Goal: Share content: Share content

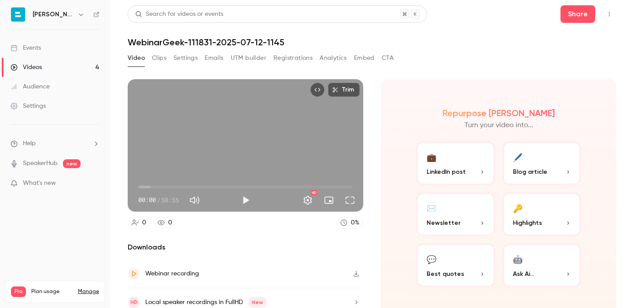
click at [167, 57] on div "Video Clips Settings Emails UTM builder Registrations Analytics Embed CTA" at bounding box center [261, 58] width 266 height 14
click at [162, 57] on button "Clips" at bounding box center [159, 58] width 15 height 14
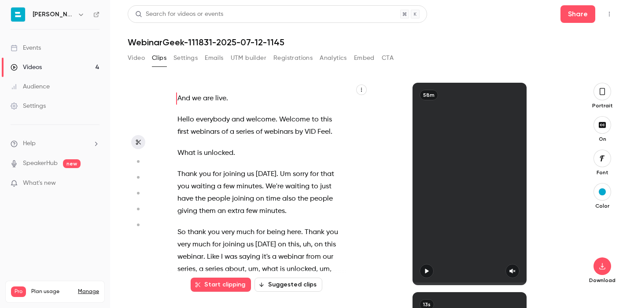
click at [152, 51] on button "Clips" at bounding box center [159, 58] width 15 height 14
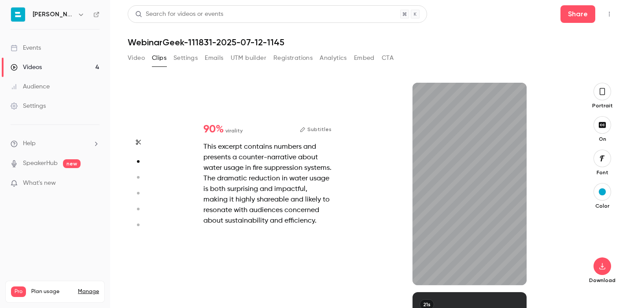
scroll to position [210, 0]
click at [606, 267] on icon "button" at bounding box center [602, 266] width 11 height 7
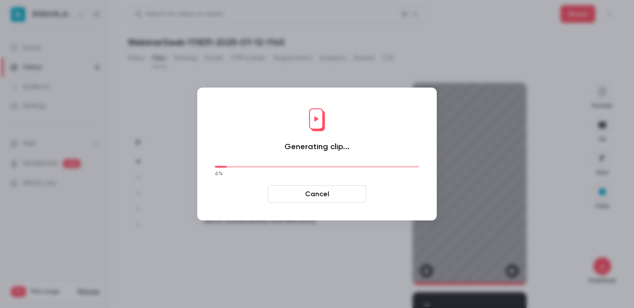
click at [572, 214] on div at bounding box center [317, 154] width 634 height 308
click at [306, 191] on button "Cancel" at bounding box center [317, 194] width 99 height 18
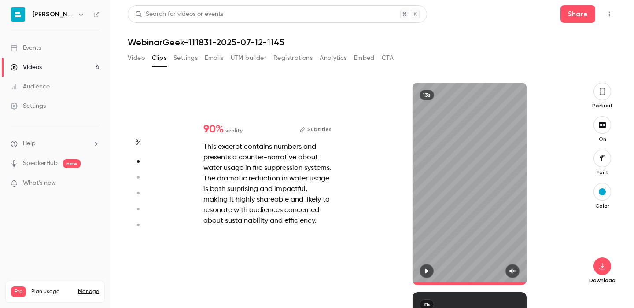
click at [428, 276] on button "button" at bounding box center [427, 271] width 14 height 14
click at [601, 99] on button "button" at bounding box center [603, 92] width 18 height 18
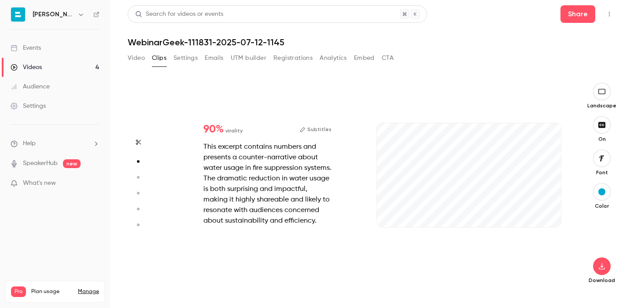
click at [603, 164] on button "button" at bounding box center [602, 159] width 18 height 18
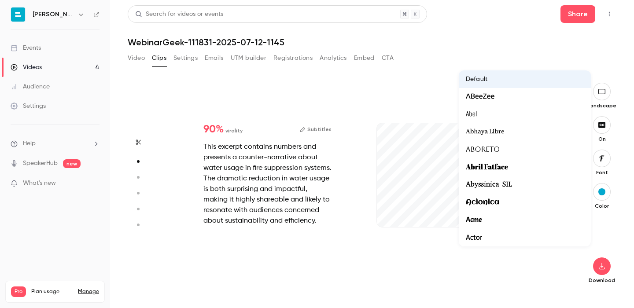
type input "****"
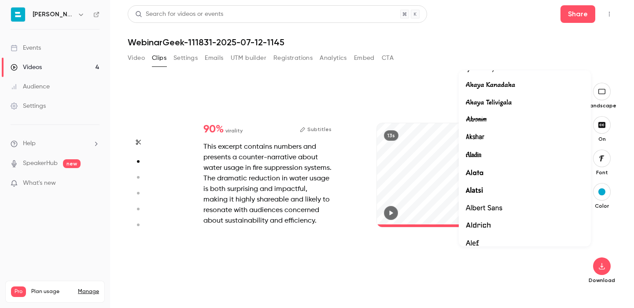
scroll to position [280, 0]
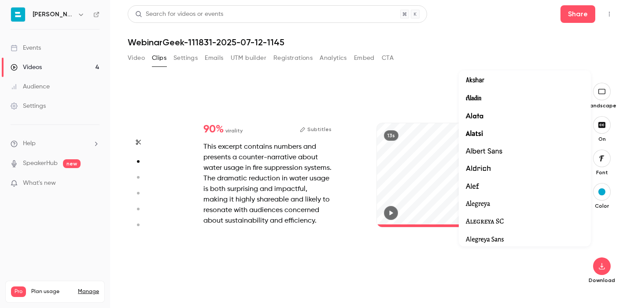
click at [384, 78] on div at bounding box center [317, 154] width 634 height 308
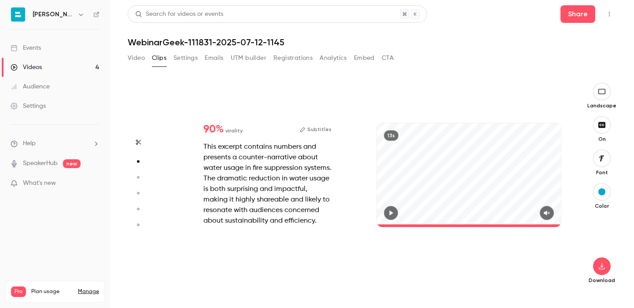
type input "****"
click at [608, 165] on button "button" at bounding box center [602, 159] width 18 height 18
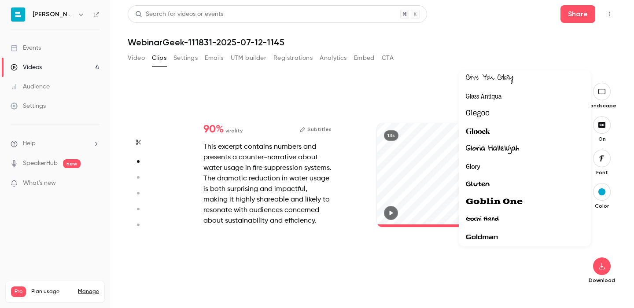
scroll to position [8143, 0]
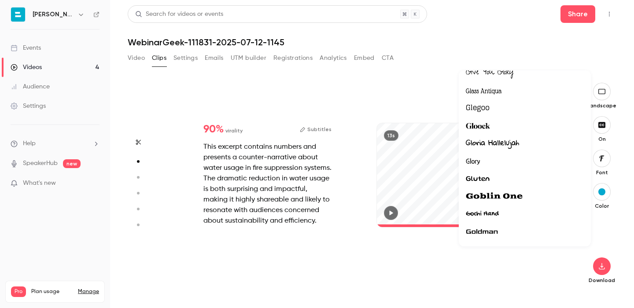
click at [451, 275] on div at bounding box center [317, 154] width 634 height 308
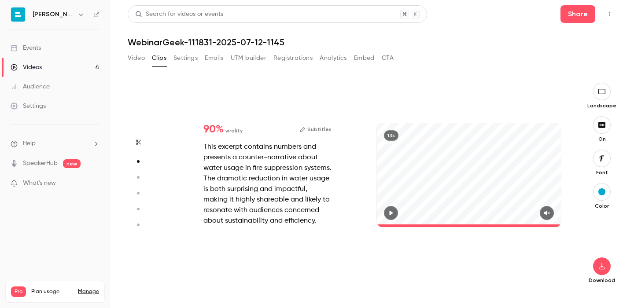
click at [594, 190] on button "button" at bounding box center [602, 192] width 18 height 18
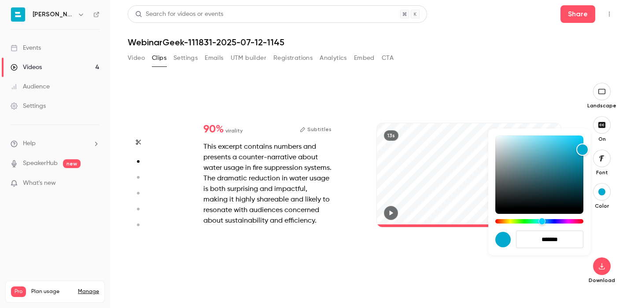
click at [546, 239] on input "*******" at bounding box center [549, 240] width 67 height 18
paste input
type input "*******"
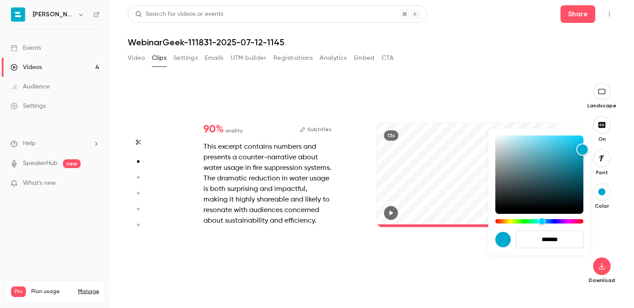
type input "****"
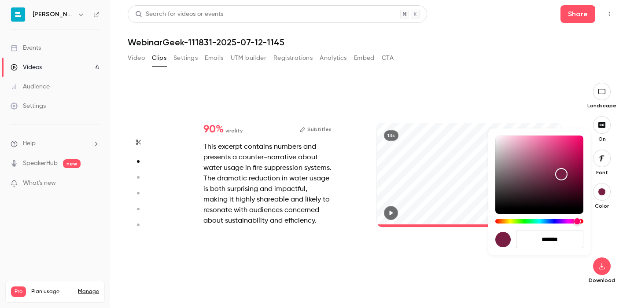
type input "*******"
click at [610, 232] on div at bounding box center [317, 154] width 634 height 308
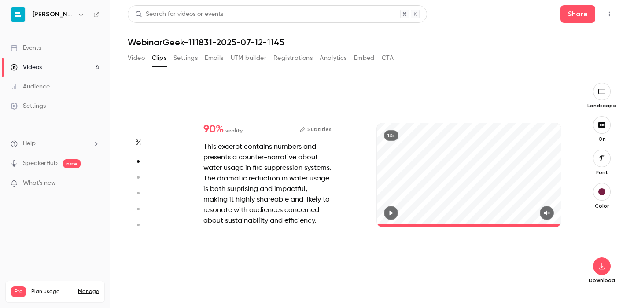
click at [388, 210] on icon "button" at bounding box center [391, 213] width 7 height 6
click at [608, 269] on button "button" at bounding box center [602, 267] width 18 height 18
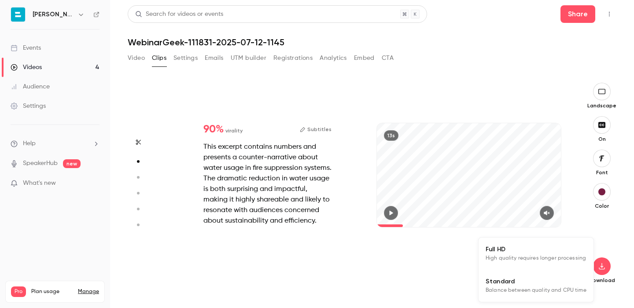
click at [568, 278] on span "Standard" at bounding box center [536, 281] width 101 height 9
type input "*"
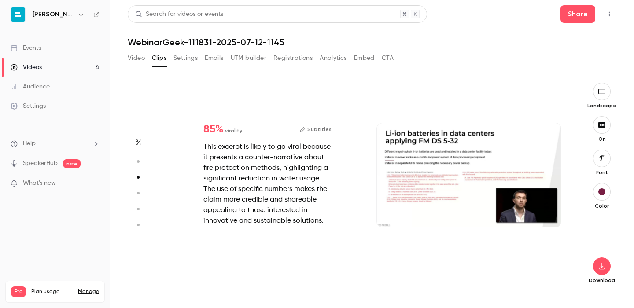
scroll to position [419, 0]
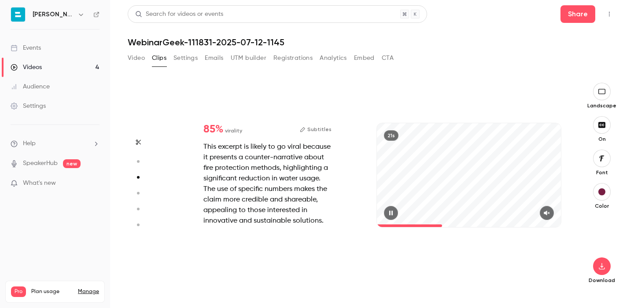
click at [390, 214] on icon "button" at bounding box center [391, 212] width 4 height 5
drag, startPoint x: 421, startPoint y: 225, endPoint x: 365, endPoint y: 219, distance: 56.3
click at [365, 219] on div "85 % virality Subtitles This excerpt is likely to go viral because it presents …" at bounding box center [367, 184] width 403 height 203
click at [394, 211] on icon "button" at bounding box center [391, 213] width 7 height 6
click at [603, 264] on icon "button" at bounding box center [602, 266] width 11 height 7
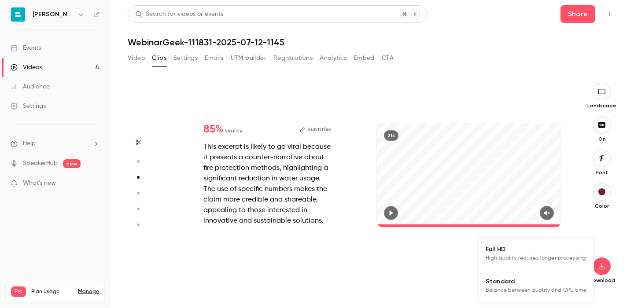
click at [547, 284] on span "Standard" at bounding box center [536, 281] width 101 height 9
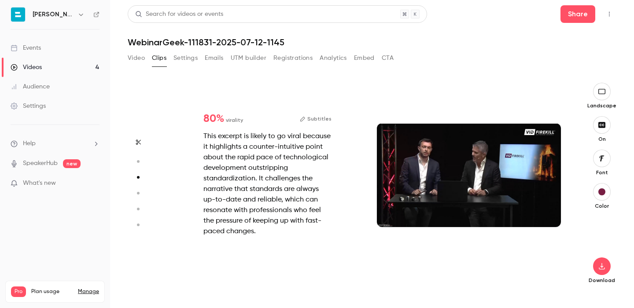
type input "*"
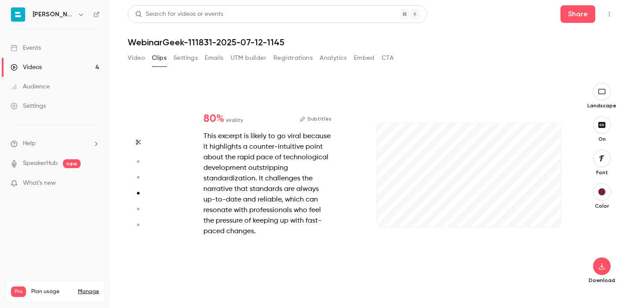
scroll to position [629, 0]
type input "*"
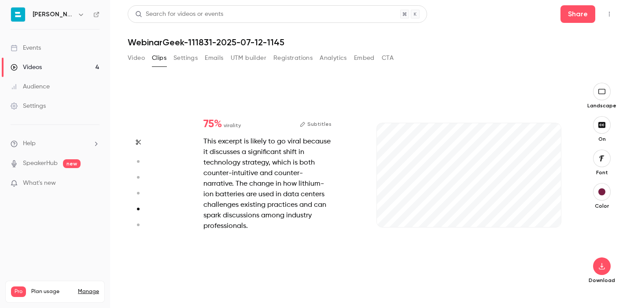
scroll to position [838, 0]
type input "*"
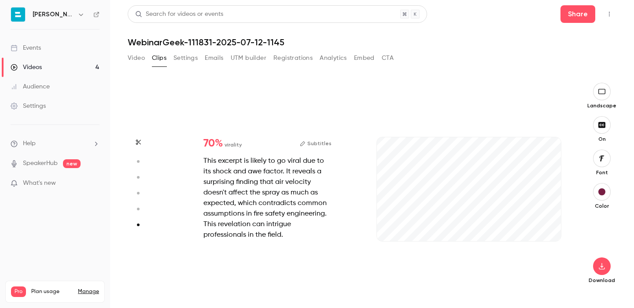
scroll to position [1034, 0]
type input "****"
click at [135, 55] on button "Video" at bounding box center [136, 58] width 17 height 14
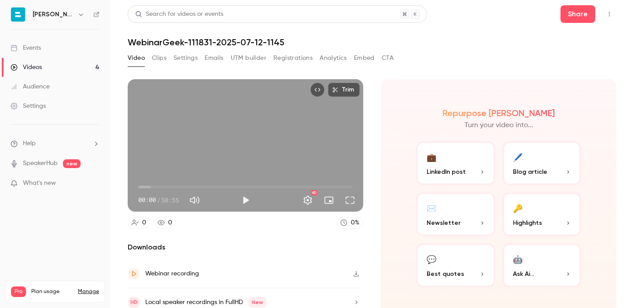
scroll to position [8, 0]
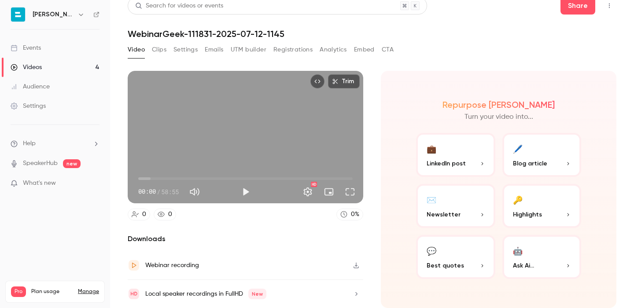
click at [463, 152] on button "💼 LinkedIn post" at bounding box center [455, 155] width 79 height 44
